Goal: Navigation & Orientation: Go to known website

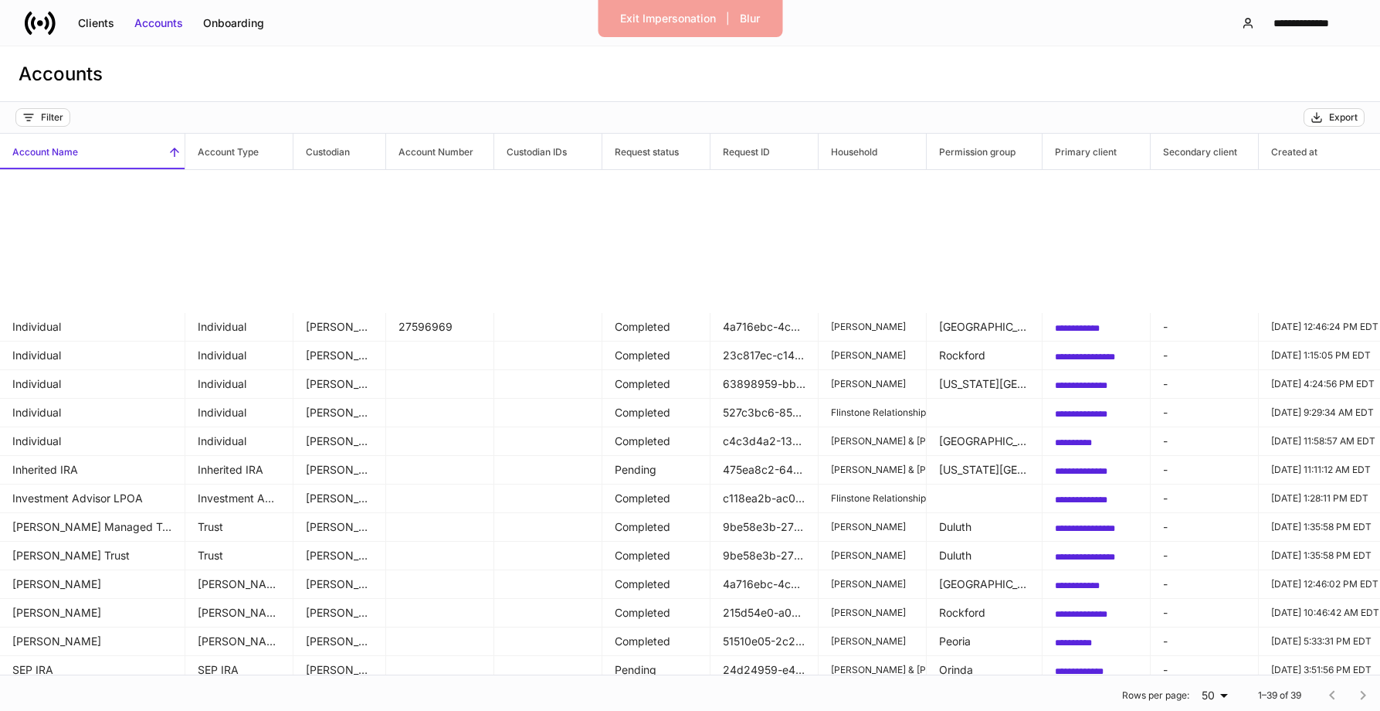
scroll to position [173, 537]
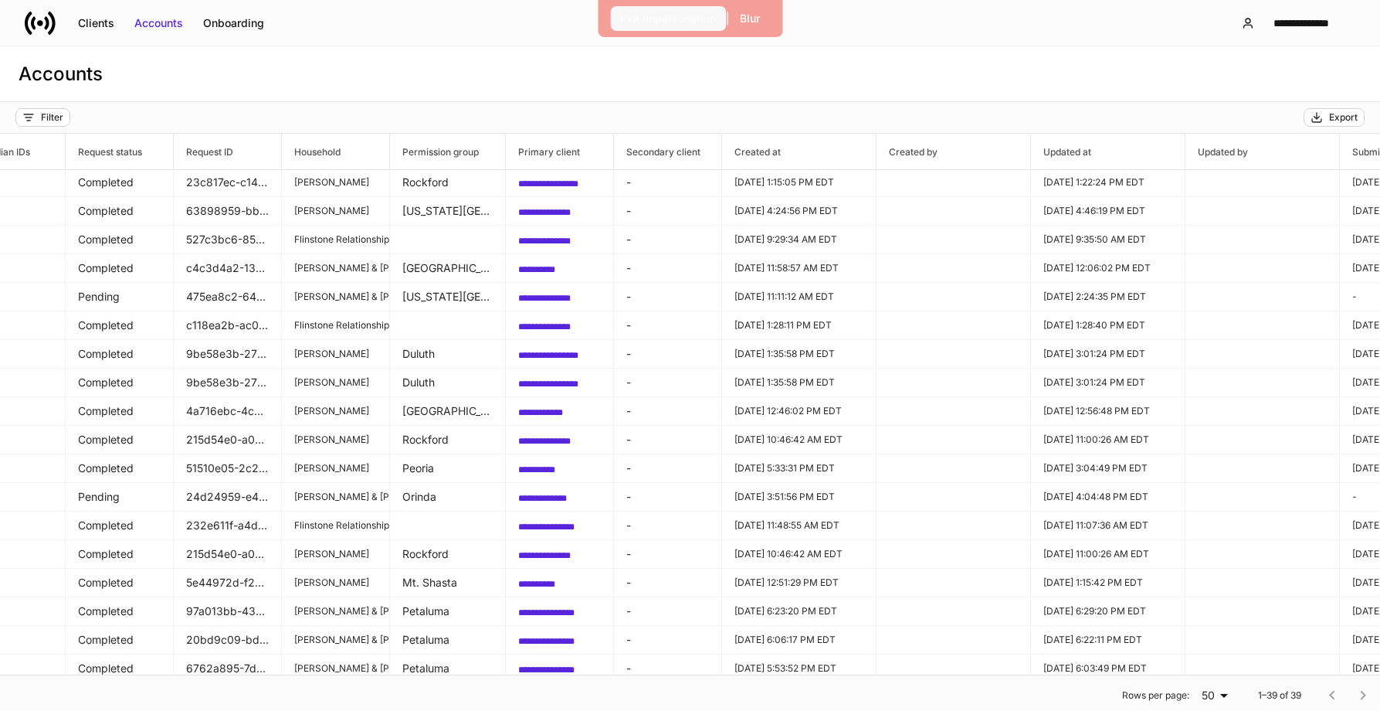
click at [670, 29] on button "Exit Impersonation" at bounding box center [668, 18] width 116 height 25
